Goal: Task Accomplishment & Management: Use online tool/utility

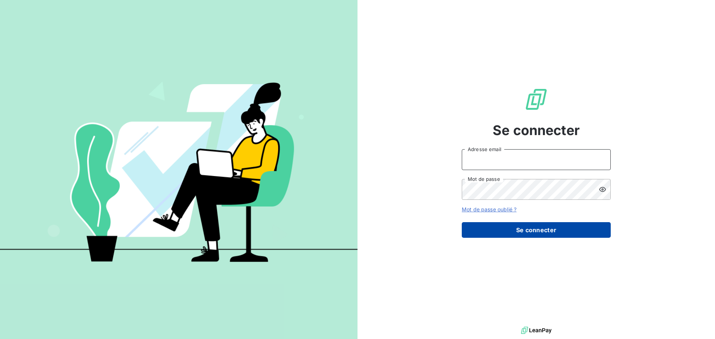
type input "[EMAIL_ADDRESS][DOMAIN_NAME]"
click at [529, 231] on button "Se connecter" at bounding box center [536, 230] width 149 height 16
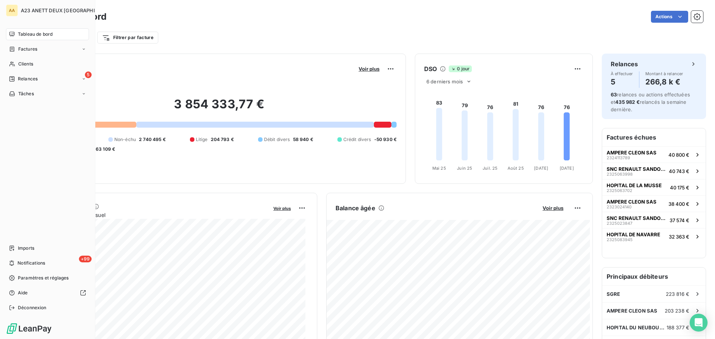
click at [53, 34] on span "Tableau de bord" at bounding box center [35, 34] width 35 height 7
click at [27, 77] on span "Relances" at bounding box center [28, 79] width 20 height 7
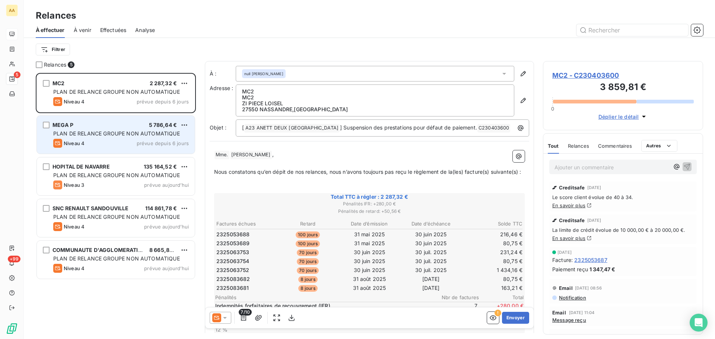
scroll to position [261, 155]
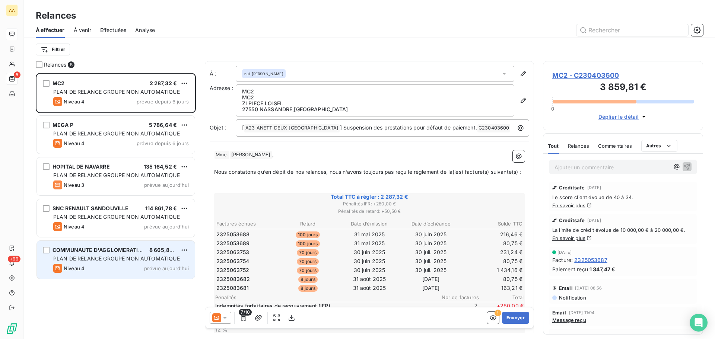
click at [156, 257] on span "PLAN DE RELANCE GROUPE NON AUTOMATIQUE" at bounding box center [116, 258] width 127 height 6
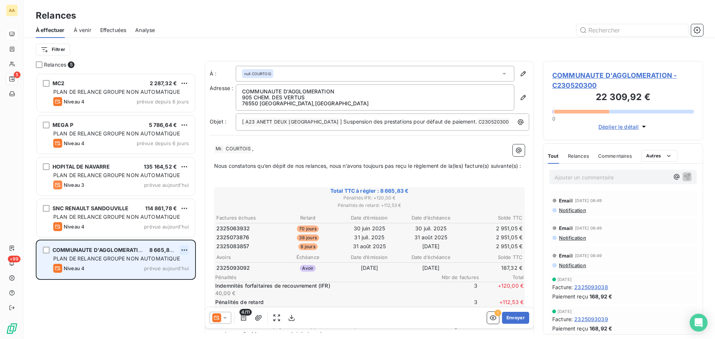
click at [185, 246] on html "AA 5 +99 Relances À effectuer À venir Effectuées Analyse Filtrer Relances 5 MC2…" at bounding box center [357, 169] width 715 height 339
click at [163, 277] on div "Passer cette action" at bounding box center [152, 279] width 67 height 12
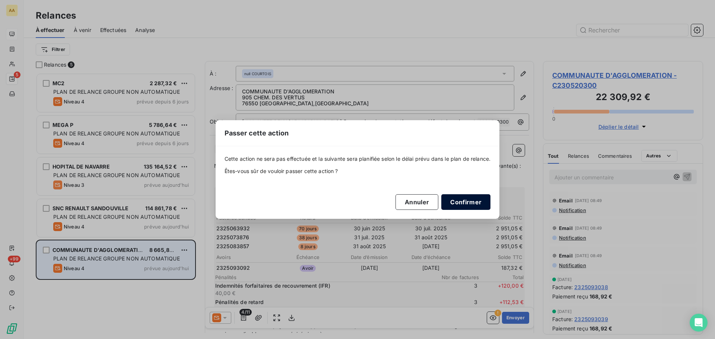
click at [456, 202] on button "Confirmer" at bounding box center [465, 202] width 49 height 16
